Goal: Task Accomplishment & Management: Use online tool/utility

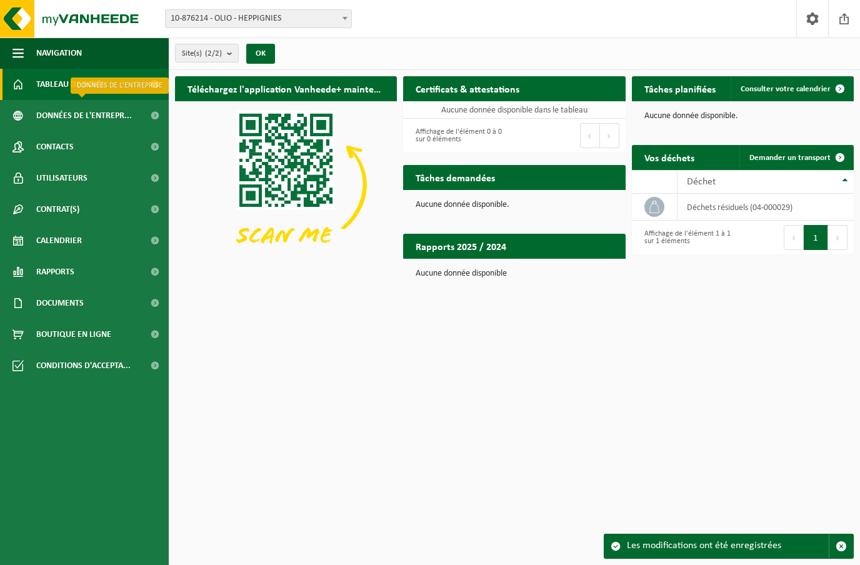
click at [61, 116] on span "Données de l'entrepr..." at bounding box center [84, 115] width 96 height 31
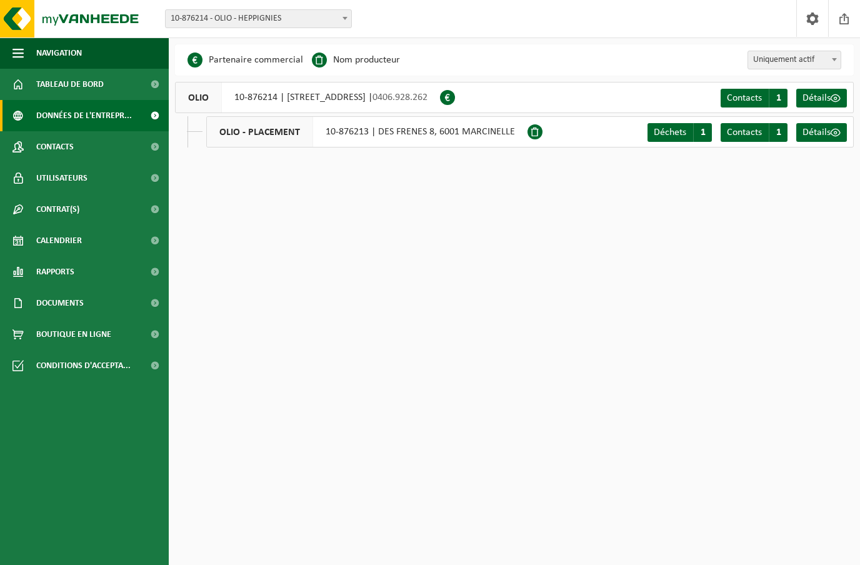
click at [686, 132] on span "Déchets" at bounding box center [670, 133] width 33 height 10
click at [756, 131] on span "Contacts" at bounding box center [744, 133] width 35 height 10
click at [828, 134] on span "Détails" at bounding box center [817, 133] width 28 height 10
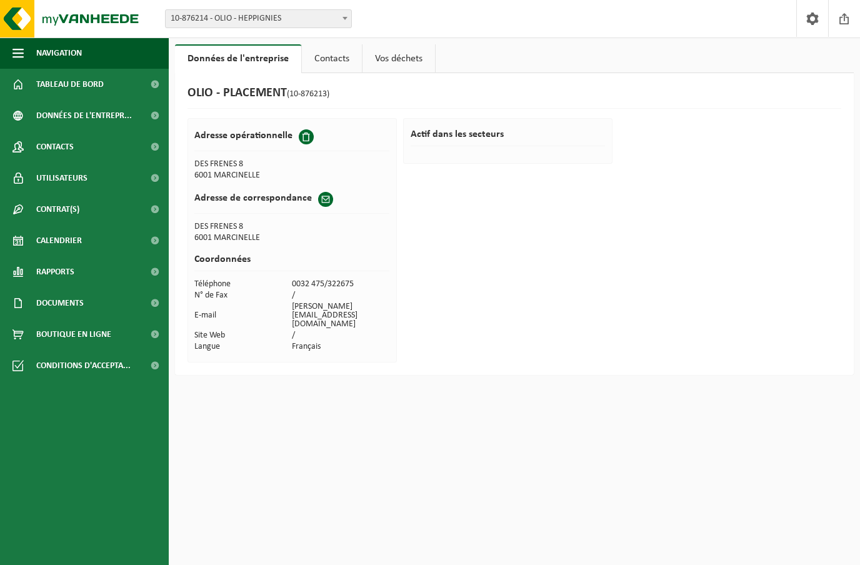
click at [413, 49] on link "Vos déchets" at bounding box center [399, 58] width 73 height 29
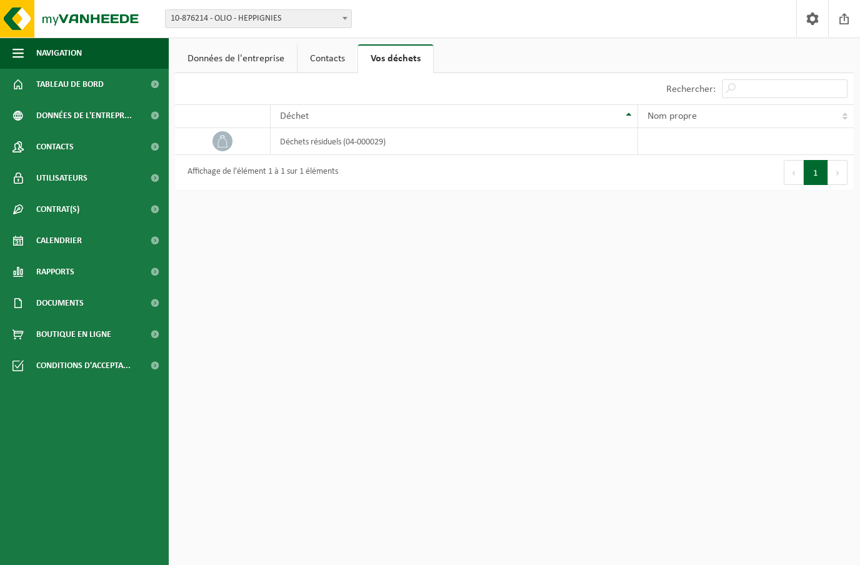
click at [44, 111] on span "Données de l'entrepr..." at bounding box center [84, 115] width 96 height 31
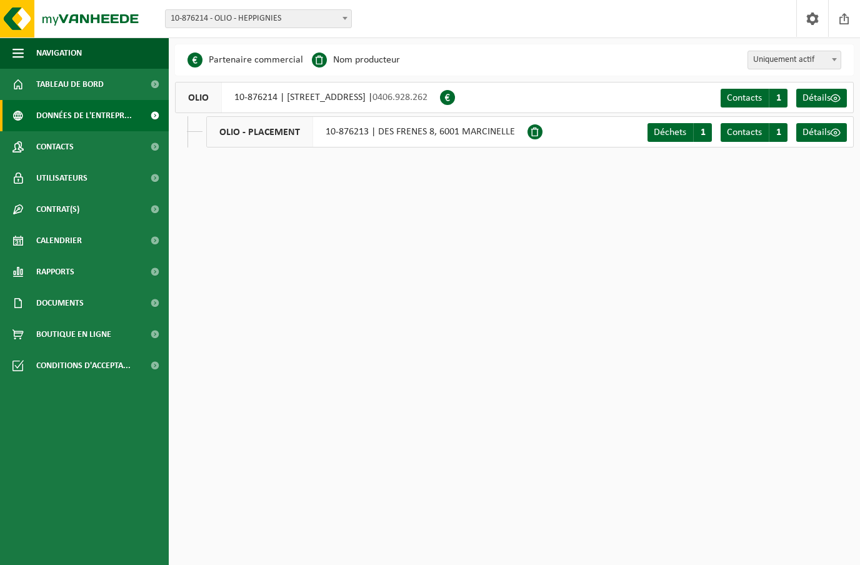
click at [45, 148] on span "Contacts" at bounding box center [55, 146] width 38 height 31
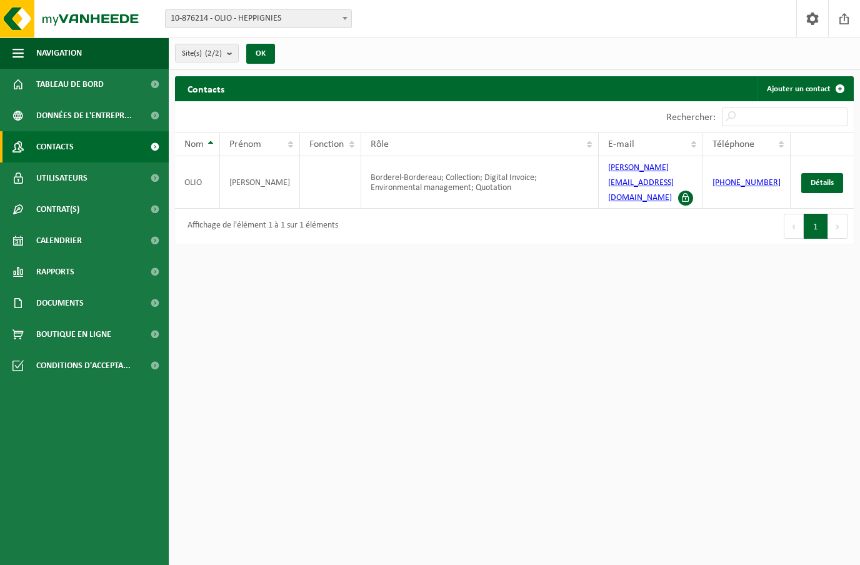
click at [53, 178] on span "Utilisateurs" at bounding box center [61, 178] width 51 height 31
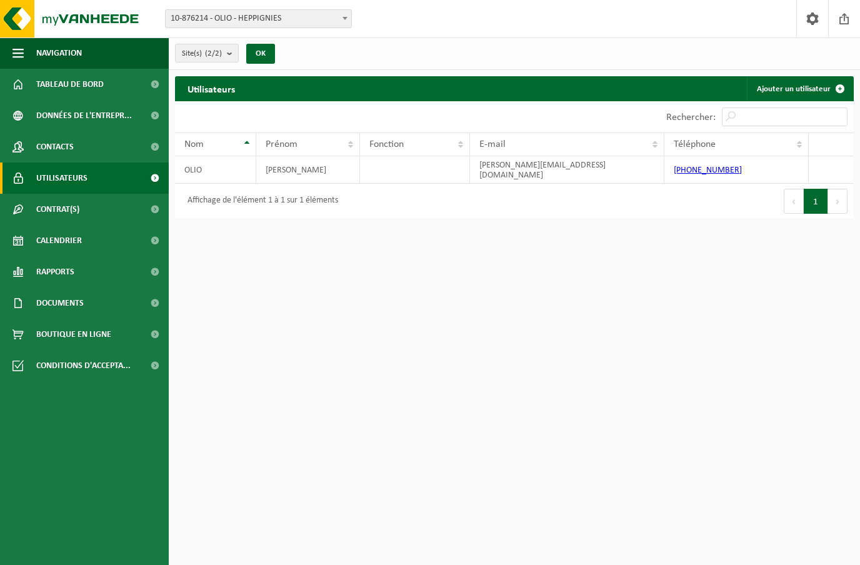
click at [45, 209] on span "Contrat(s)" at bounding box center [57, 209] width 43 height 31
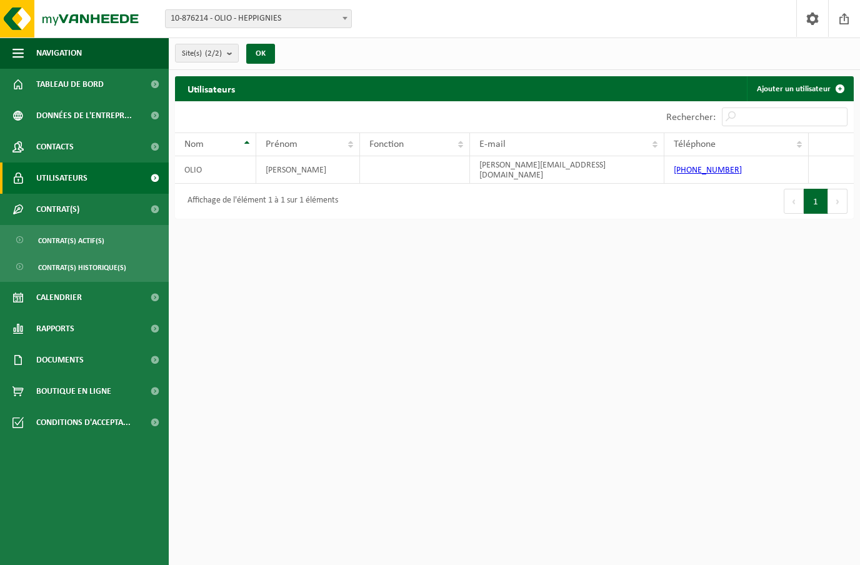
click at [63, 238] on span "Contrat(s) actif(s)" at bounding box center [71, 241] width 66 height 24
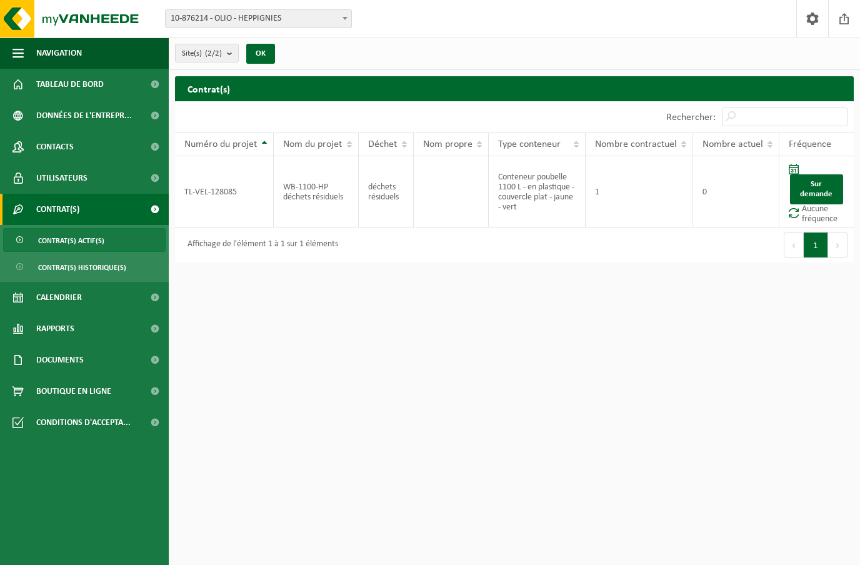
click at [47, 299] on span "Calendrier" at bounding box center [59, 297] width 46 height 31
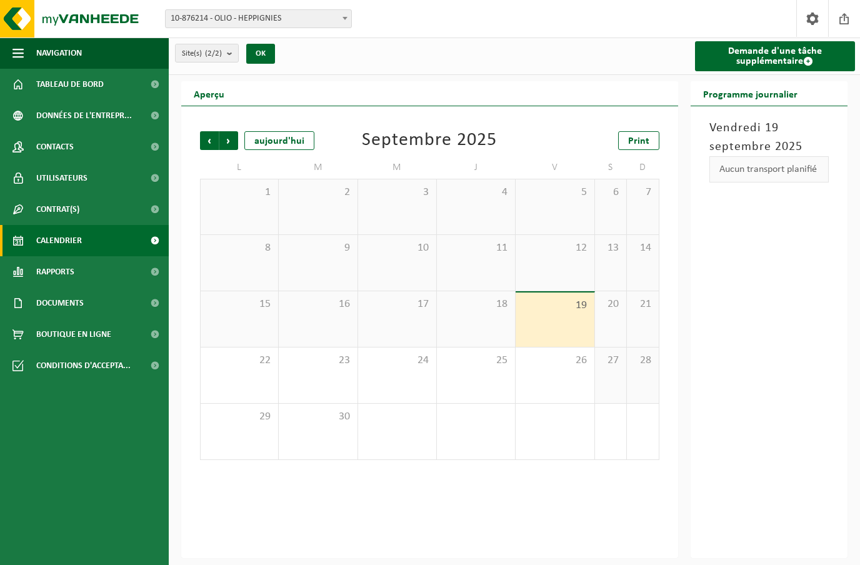
click at [44, 267] on span "Rapports" at bounding box center [55, 271] width 38 height 31
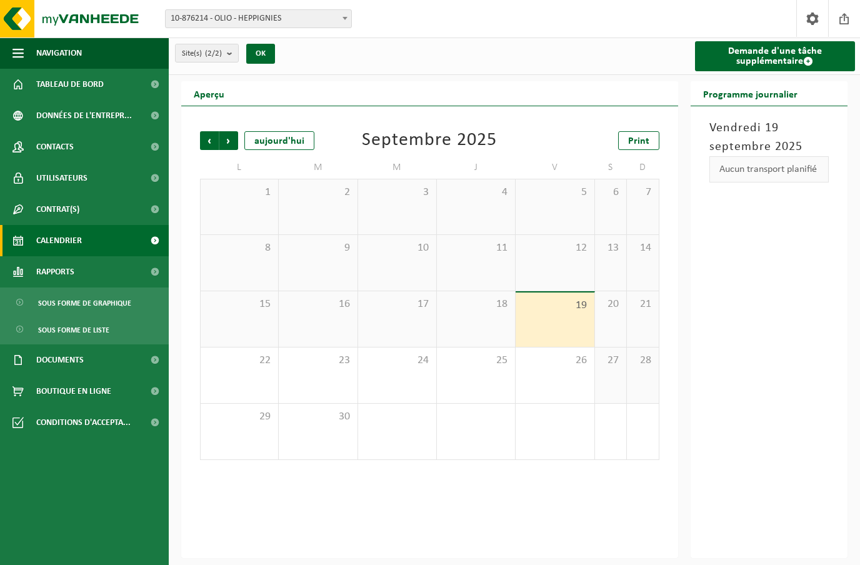
click at [51, 356] on span "Documents" at bounding box center [60, 359] width 48 height 31
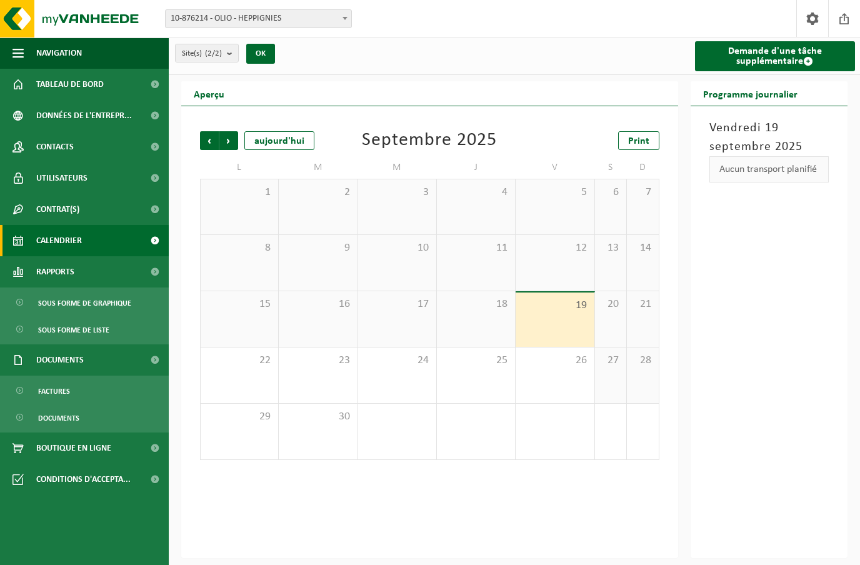
click at [66, 444] on span "Boutique en ligne" at bounding box center [73, 448] width 75 height 31
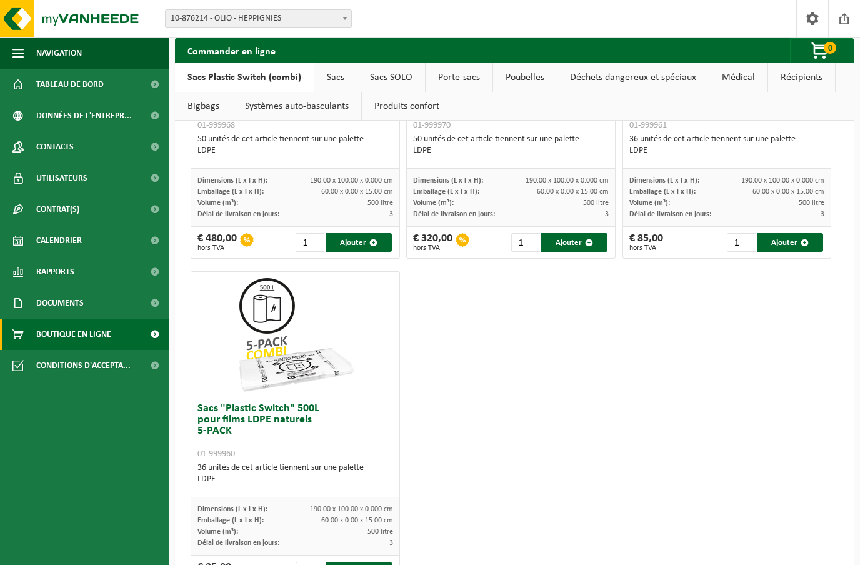
scroll to position [1191, 0]
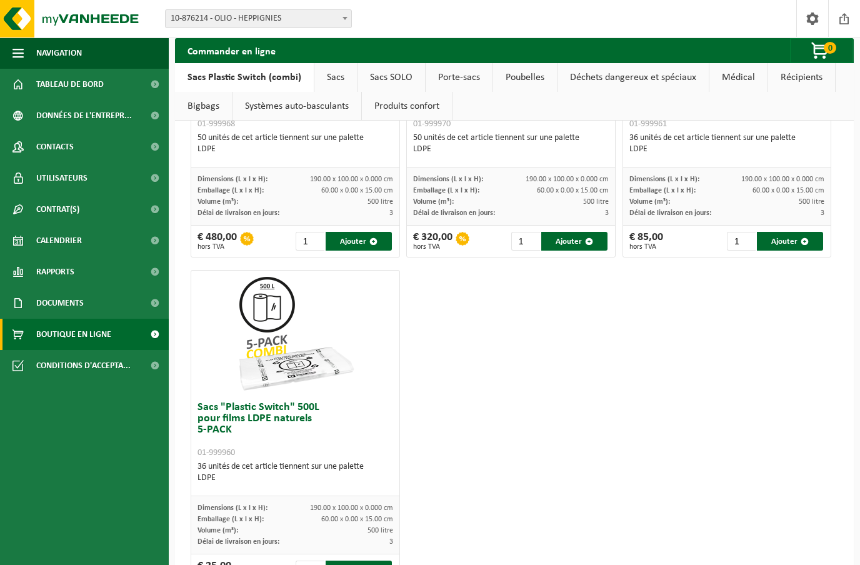
click at [65, 368] on span "Conditions d'accepta..." at bounding box center [83, 365] width 94 height 31
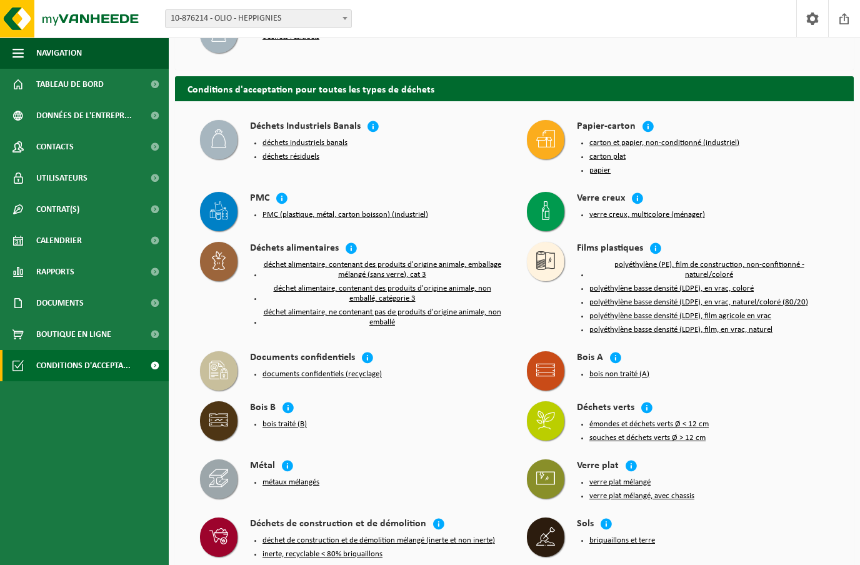
scroll to position [95, 0]
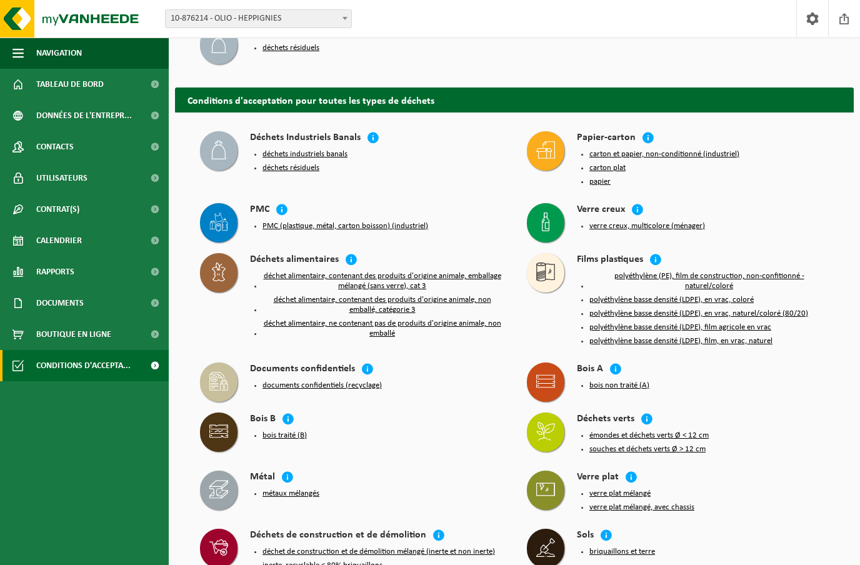
click at [284, 168] on button "déchets résiduels" at bounding box center [291, 168] width 57 height 10
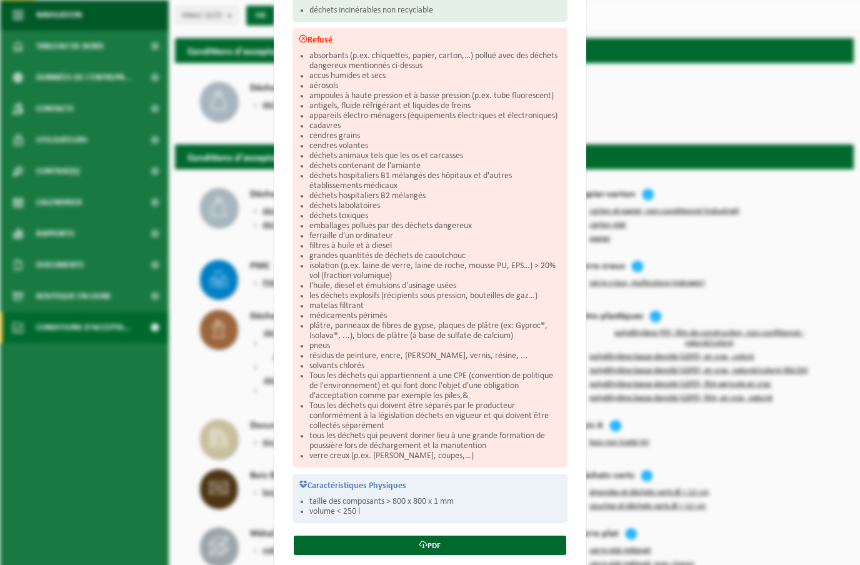
scroll to position [0, 0]
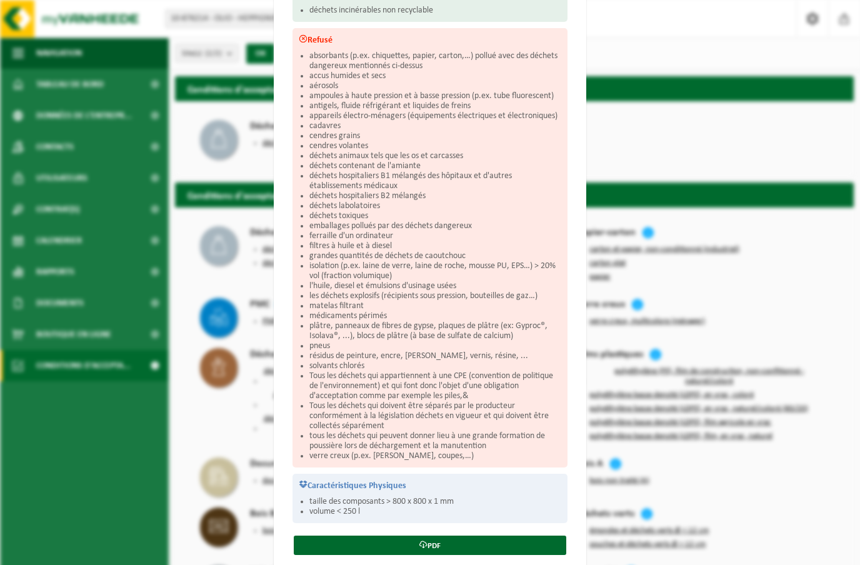
click at [631, 63] on div "Déchets résiduels Fermer Conditions d'acceptation pour déchets résiduels Accept…" at bounding box center [430, 282] width 860 height 565
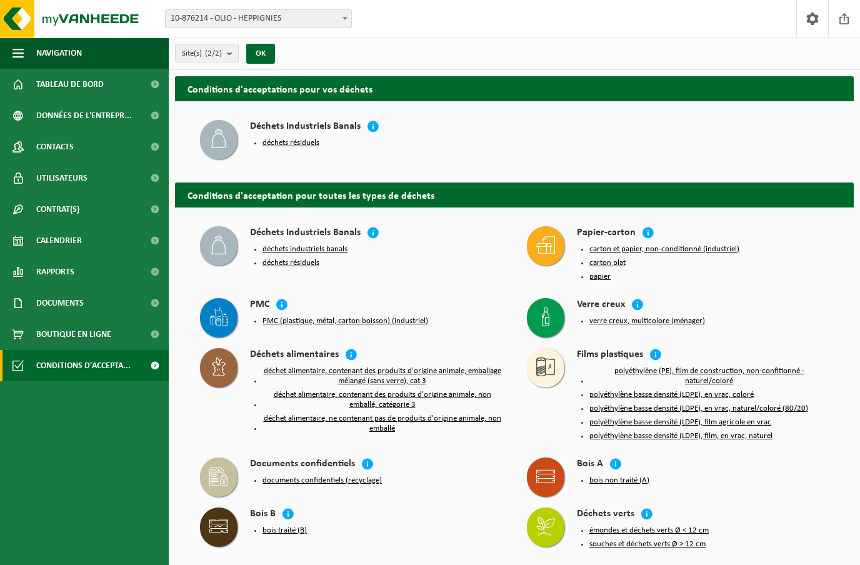
click at [66, 81] on span "Tableau de bord" at bounding box center [70, 84] width 68 height 31
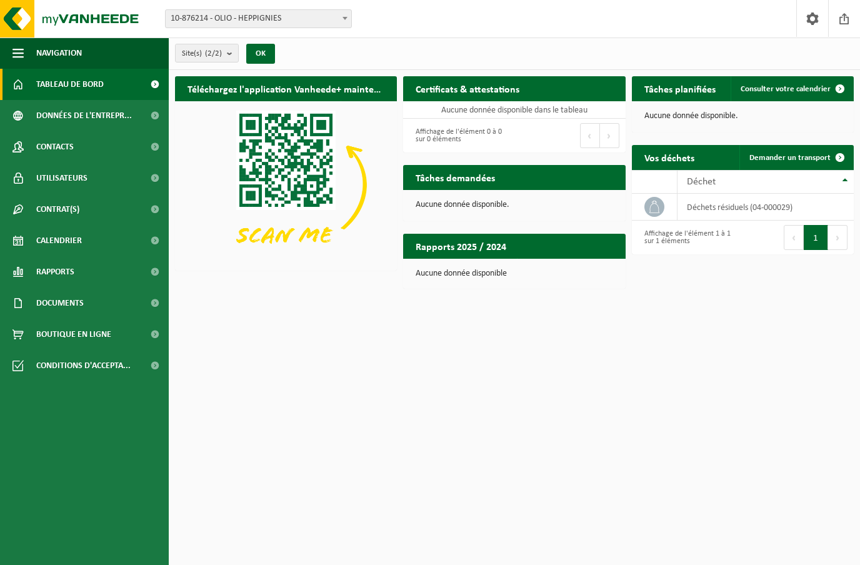
click at [287, 149] on img at bounding box center [286, 184] width 222 height 167
click at [203, 56] on span "Site(s) (2/2)" at bounding box center [202, 53] width 40 height 19
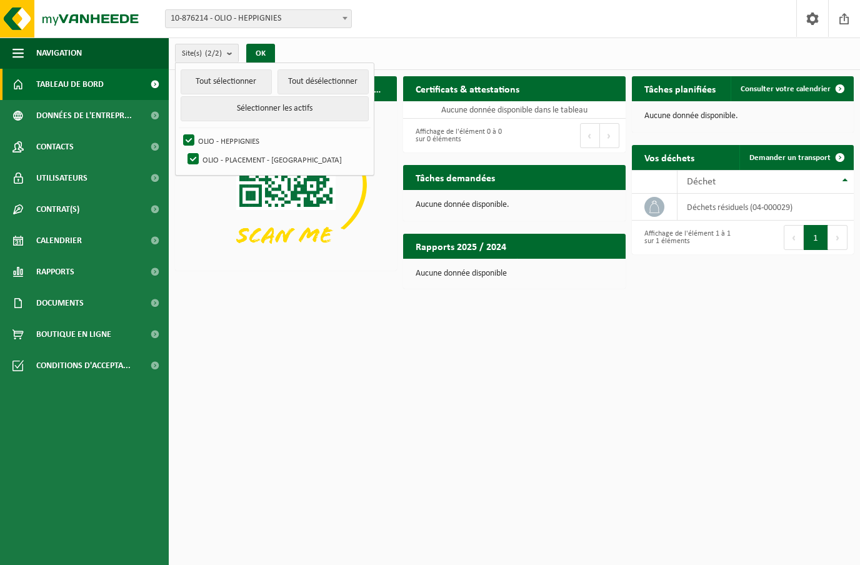
click at [754, 416] on html "Site: 10-876214 - OLIO - HEPPIGNIES 10-876213 - OLIO - PLACEMENT - MARCINELLE 1…" at bounding box center [430, 282] width 860 height 565
click at [724, 438] on html "Site: 10-876214 - OLIO - HEPPIGNIES 10-876213 - OLIO - PLACEMENT - MARCINELLE 1…" at bounding box center [430, 282] width 860 height 565
click at [23, 56] on span "button" at bounding box center [18, 53] width 11 height 31
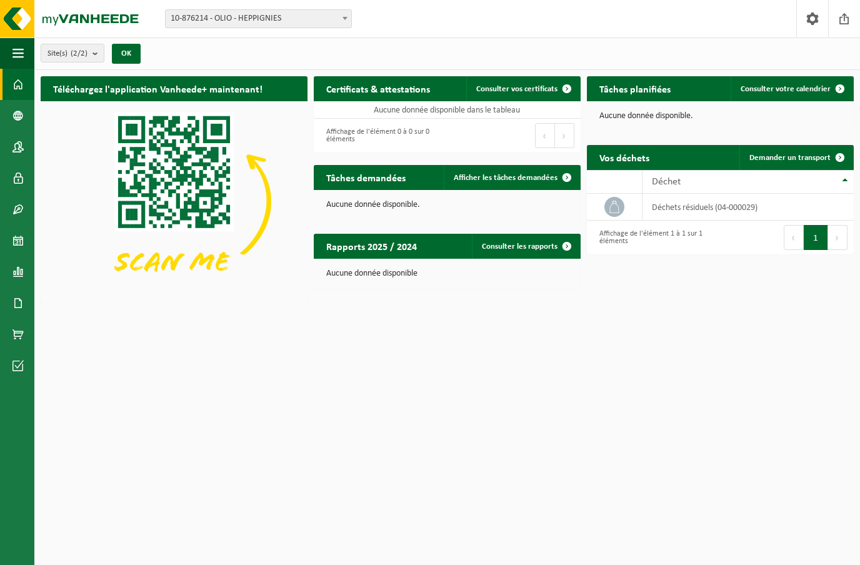
click at [15, 54] on span "button" at bounding box center [18, 53] width 11 height 31
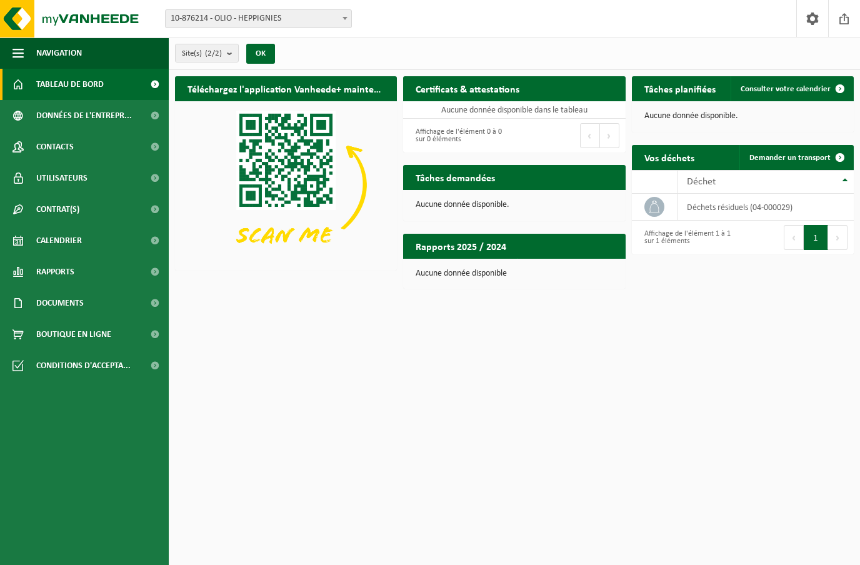
click at [51, 86] on span "Tableau de bord" at bounding box center [70, 84] width 68 height 31
click at [54, 114] on span "Données de l'entrepr..." at bounding box center [84, 115] width 96 height 31
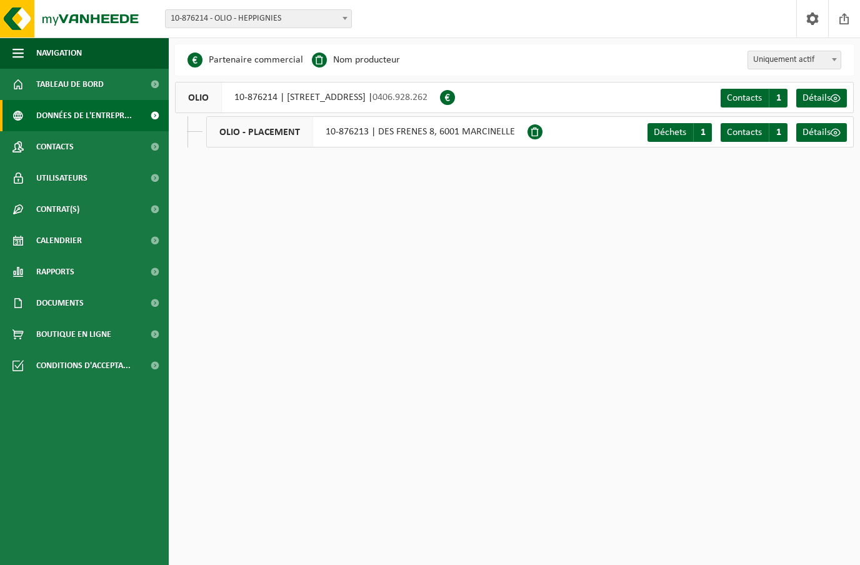
click at [47, 147] on span "Contacts" at bounding box center [55, 146] width 38 height 31
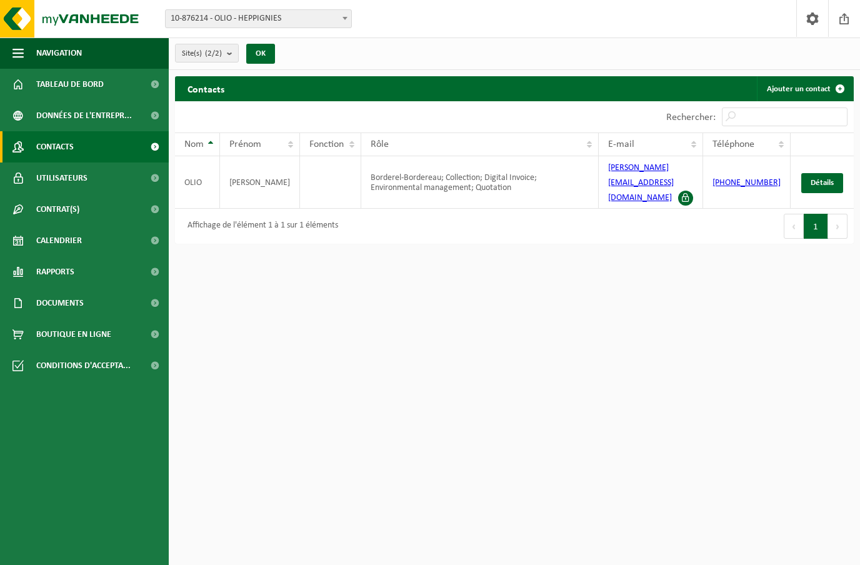
click at [53, 176] on span "Utilisateurs" at bounding box center [61, 178] width 51 height 31
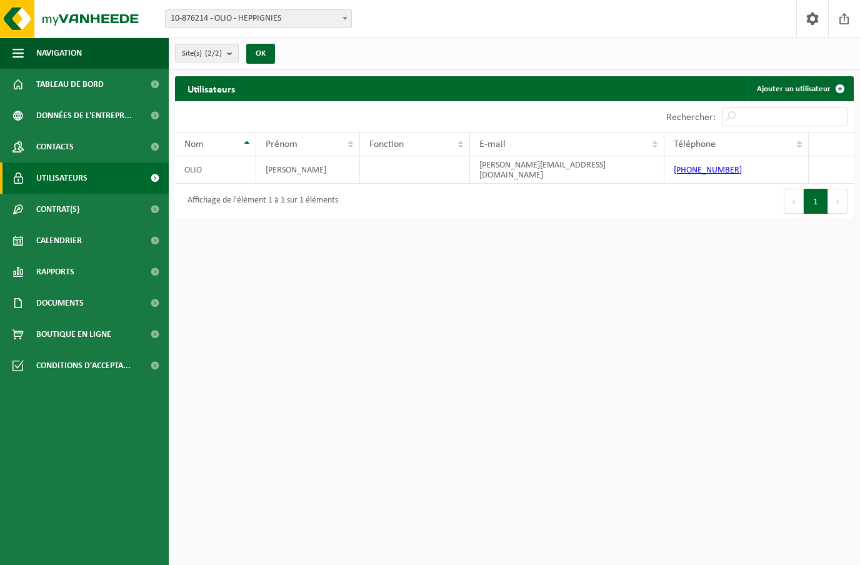
click at [54, 209] on span "Contrat(s)" at bounding box center [57, 209] width 43 height 31
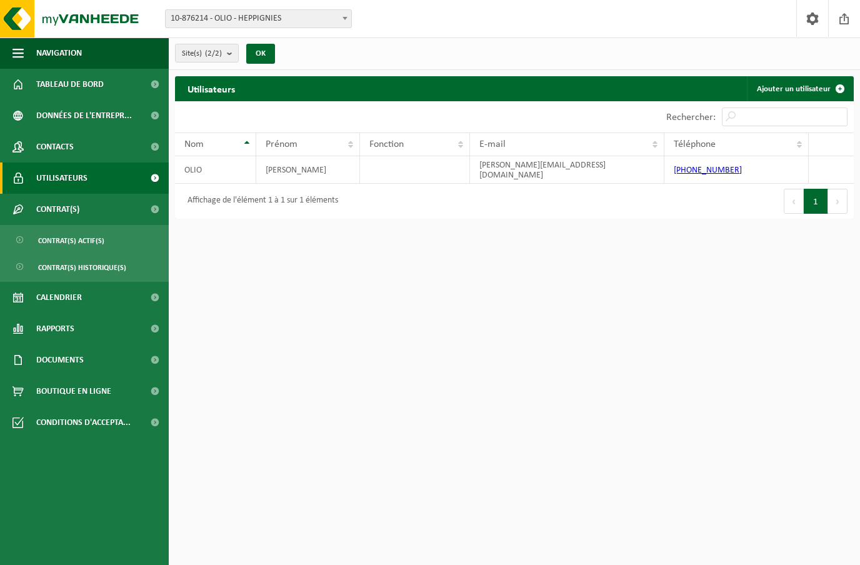
click at [51, 239] on span "Contrat(s) actif(s)" at bounding box center [71, 241] width 66 height 24
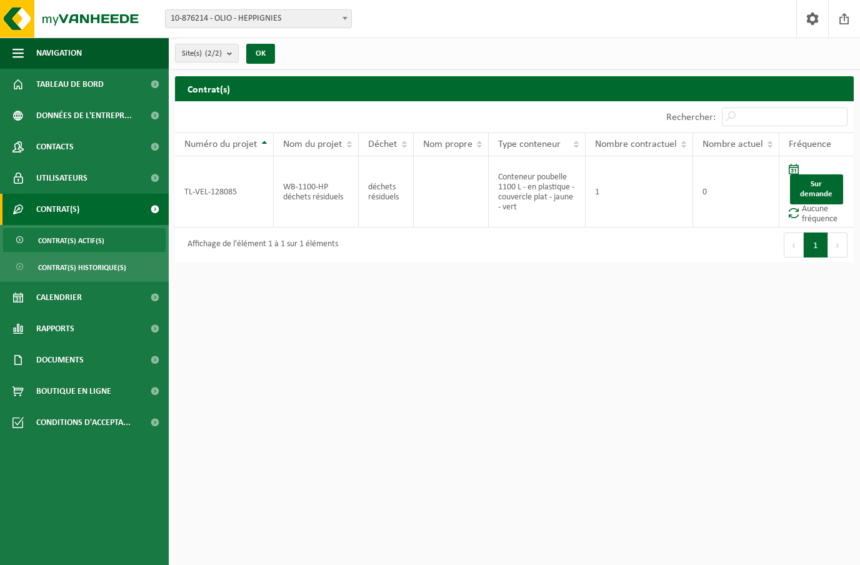
click at [815, 196] on link "Sur demande" at bounding box center [816, 189] width 53 height 30
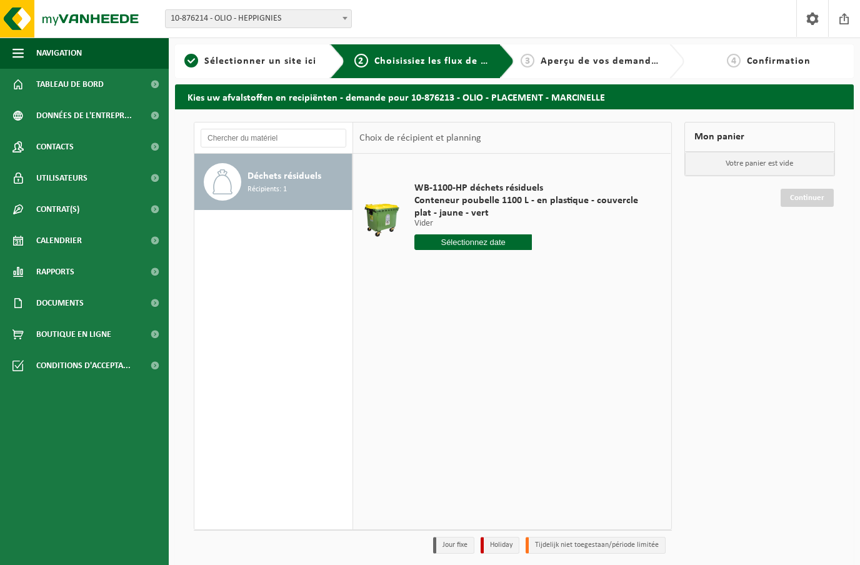
scroll to position [1, 0]
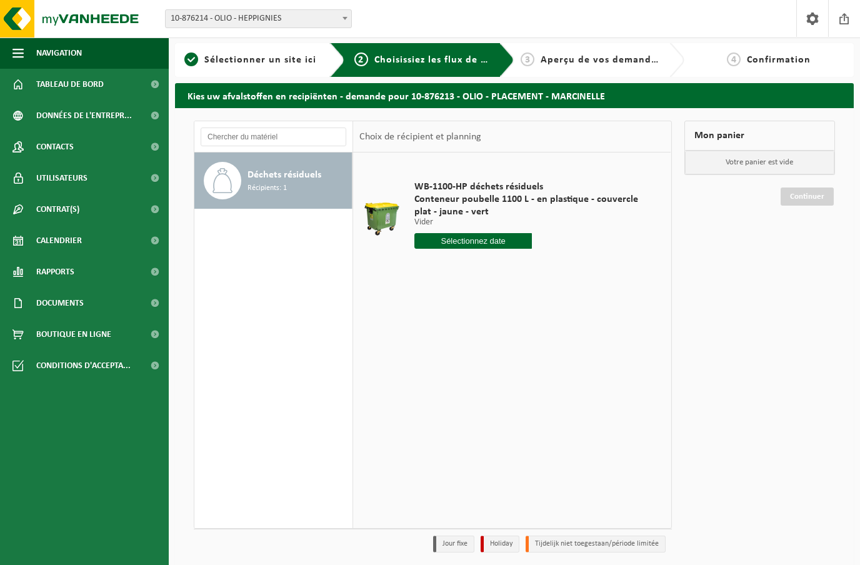
click at [511, 240] on input "text" at bounding box center [473, 241] width 118 height 16
click at [558, 269] on icon at bounding box center [556, 269] width 20 height 20
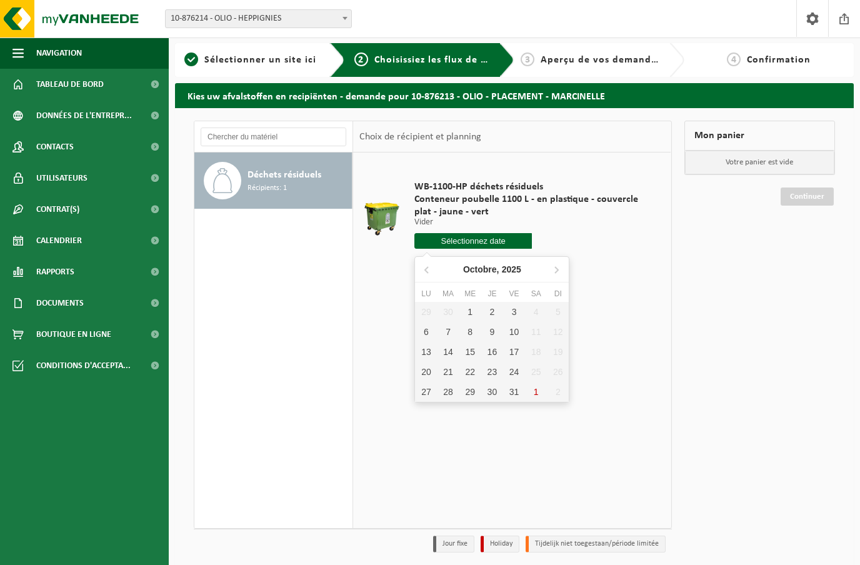
click at [558, 271] on icon at bounding box center [556, 269] width 20 height 20
click at [556, 273] on icon at bounding box center [556, 270] width 3 height 6
click at [734, 437] on div "Mon panier Votre panier est vide Continuer" at bounding box center [760, 340] width 164 height 438
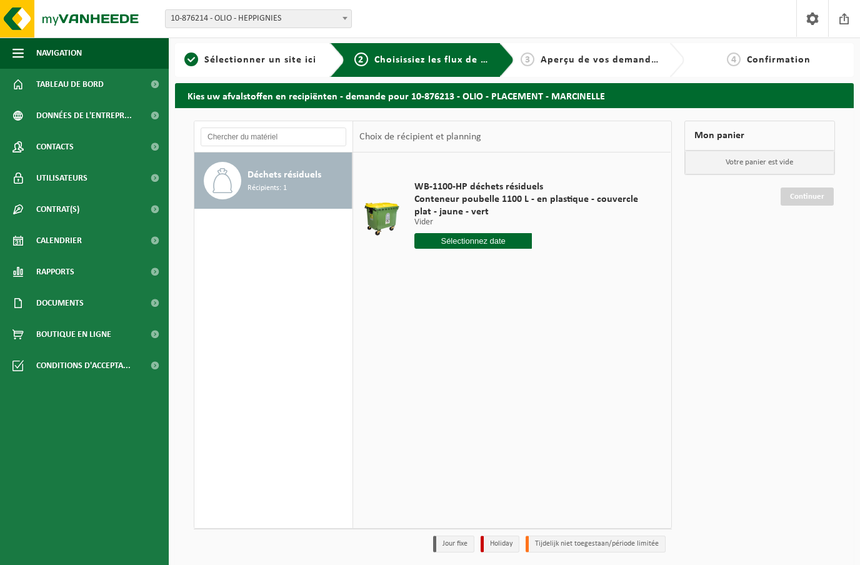
scroll to position [0, 0]
